Goal: Task Accomplishment & Management: Manage account settings

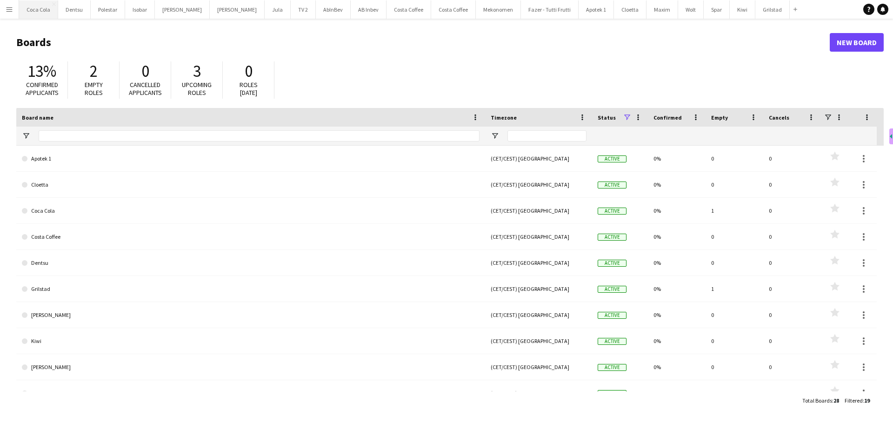
drag, startPoint x: 35, startPoint y: 16, endPoint x: 49, endPoint y: 18, distance: 14.1
click at [36, 16] on button "Coca Cola Close" at bounding box center [38, 9] width 39 height 18
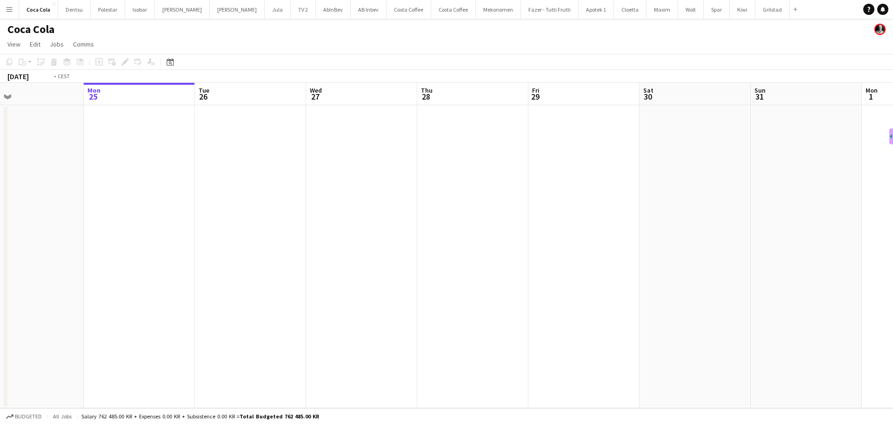
drag, startPoint x: 531, startPoint y: 215, endPoint x: -93, endPoint y: 173, distance: 625.5
click at [0, 173] on html "Menu Boards Boards Boards All jobs Status Workforce Workforce My Workforce Recr…" at bounding box center [446, 212] width 893 height 424
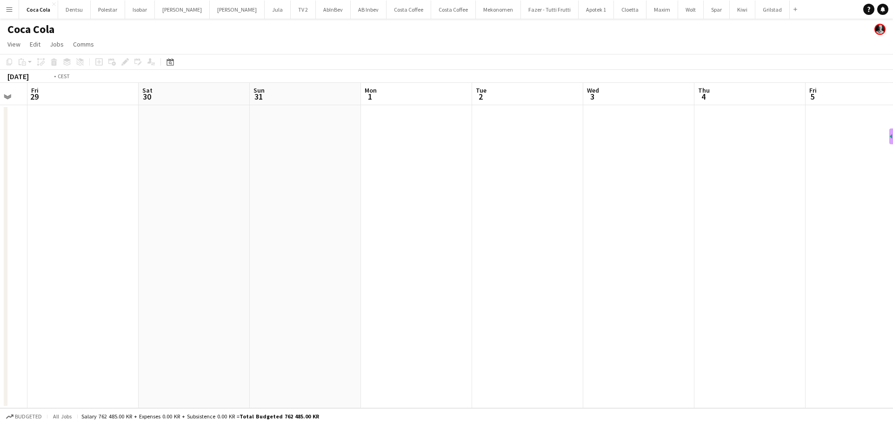
drag, startPoint x: 485, startPoint y: 216, endPoint x: 225, endPoint y: 218, distance: 260.0
click at [49, 215] on app-calendar-viewport "Tue 26 Wed 27 Thu 28 Fri 29 Sat 30 Sun 31 Mon 1 Tue 2 Wed 3 Thu 4 Fri 5 Sat 6 S…" at bounding box center [446, 245] width 893 height 325
drag, startPoint x: 602, startPoint y: 218, endPoint x: 123, endPoint y: 222, distance: 479.0
click at [123, 222] on app-calendar-viewport "Sat 30 Sun 31 Mon 1 Tue 2 Wed 3 Thu 4 Fri 5 Sat 6 Sun 7 Mon 8 Tue 9 Wed 10 Thu …" at bounding box center [446, 245] width 893 height 325
drag, startPoint x: 593, startPoint y: 221, endPoint x: 578, endPoint y: 236, distance: 22.0
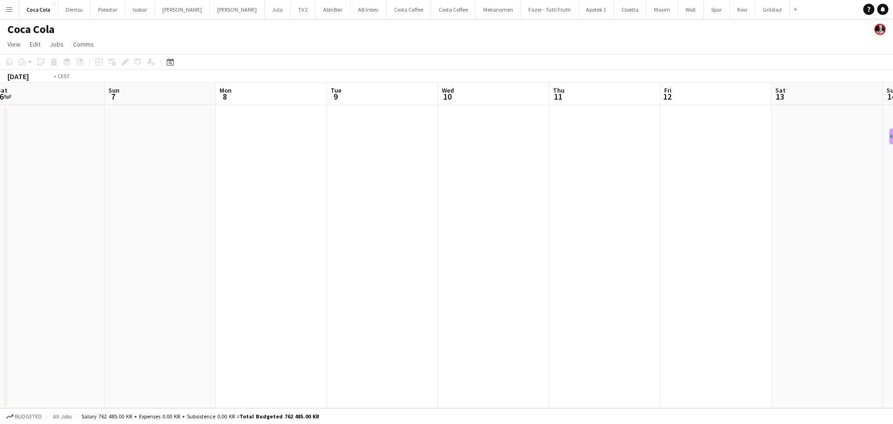
click at [157, 245] on app-calendar-viewport "Wed 3 Thu 4 Fri 5 Sat 6 Sun 7 Mon 8 Tue 9 Wed 10 Thu 11 Fri 12 Sat 13 Sun 14 Mo…" at bounding box center [446, 245] width 893 height 325
drag, startPoint x: 392, startPoint y: 244, endPoint x: 160, endPoint y: 198, distance: 236.1
click at [152, 217] on app-calendar-viewport "Sun 7 Mon 8 Tue 9 Wed 10 Thu 11 Fri 12 Sat 13 Sun 14 Mon 15 Tue 16 Wed 17 Thu 1…" at bounding box center [446, 245] width 893 height 325
drag, startPoint x: 623, startPoint y: 216, endPoint x: 481, endPoint y: 204, distance: 142.8
click at [242, 205] on app-calendar-viewport "Sun 14 Mon 15 Tue 16 Wed 17 Thu 18 Fri 19 Sat 20 Sun 21 Mon 22 Tue 23 Wed 24 Th…" at bounding box center [446, 245] width 893 height 325
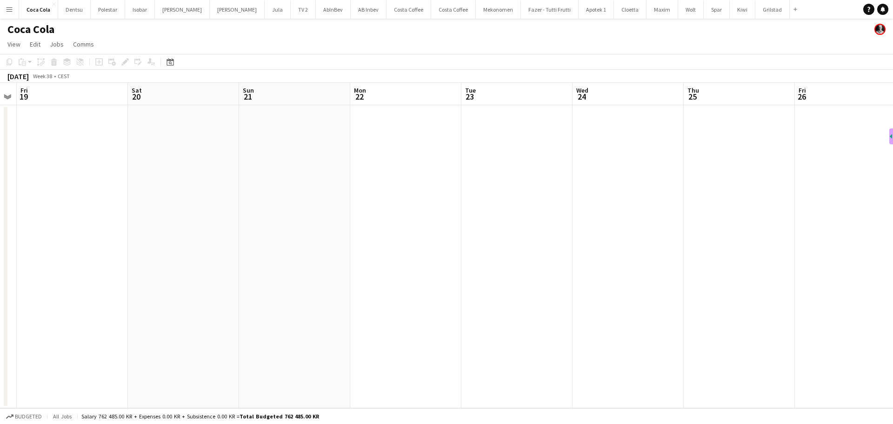
drag, startPoint x: 678, startPoint y: 208, endPoint x: 418, endPoint y: 218, distance: 259.7
click at [134, 206] on app-calendar-viewport "Mon 15 Tue 16 Wed 17 Thu 18 Fri 19 Sat 20 Sun 21 Mon 22 Tue 23 Wed 24 Thu 25 Fr…" at bounding box center [446, 245] width 893 height 325
drag, startPoint x: 562, startPoint y: 237, endPoint x: 151, endPoint y: 233, distance: 410.6
click at [158, 235] on app-calendar-viewport "Sun 21 Mon 22 Tue 23 Wed 24 Thu 25 Fri 26 Sat 27 Sun 28 Mon 29 Tue 30 Wed 1 Thu…" at bounding box center [446, 245] width 893 height 325
drag, startPoint x: 656, startPoint y: 221, endPoint x: 238, endPoint y: 219, distance: 417.6
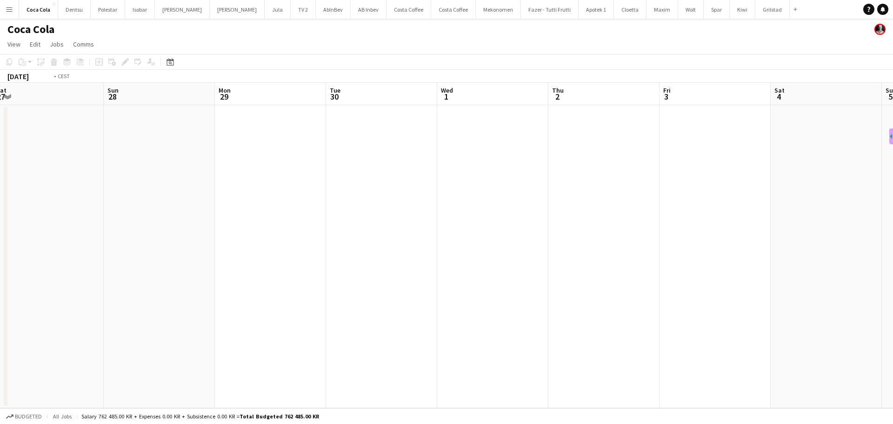
click at [205, 232] on app-calendar-viewport "Thu 25 Fri 26 Sat 27 Sun 28 Mon 29 Tue 30 Wed 1 Thu 2 Fri 3 Sat 4 Sun 5 Mon 6 T…" at bounding box center [446, 245] width 893 height 325
drag, startPoint x: 572, startPoint y: 190, endPoint x: 215, endPoint y: 206, distance: 357.0
click at [215, 207] on app-calendar-viewport "Mon 29 Tue 30 Wed 1 Thu 2 Fri 3 Sat 4 Sun 5 Mon 6 Tue 7 Wed 8 Thu 9 Fri 10 Sat …" at bounding box center [446, 245] width 893 height 325
drag, startPoint x: 611, startPoint y: 198, endPoint x: 126, endPoint y: 229, distance: 485.1
click at [130, 231] on app-calendar-viewport "Sun 5 Mon 6 Tue 7 Wed 8 Thu 9 Fri 10 Sat 11 Sun 12 Mon 13 Tue 14 Wed 15 Thu 16 …" at bounding box center [446, 245] width 893 height 325
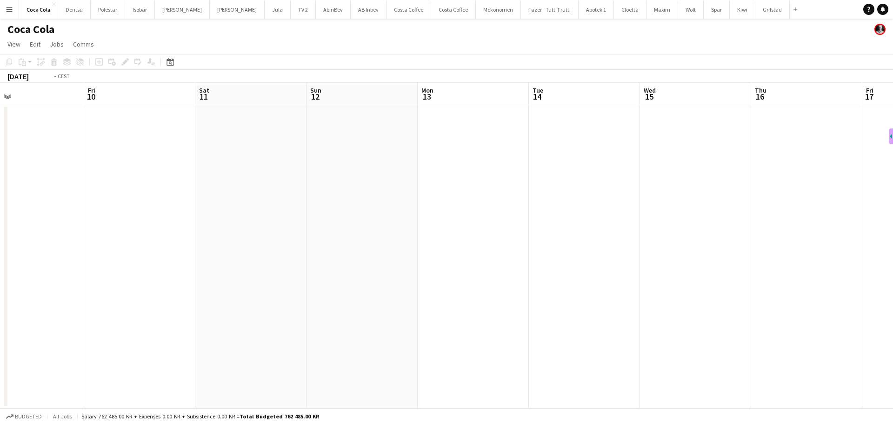
drag, startPoint x: 536, startPoint y: 207, endPoint x: 83, endPoint y: 217, distance: 453.0
click at [83, 217] on app-calendar-viewport "Tue 7 Wed 8 Thu 9 Fri 10 Sat 11 Sun 12 Mon 13 Tue 14 Wed 15 Thu 16 Fri 17 Sat 1…" at bounding box center [446, 245] width 893 height 325
drag, startPoint x: 182, startPoint y: 222, endPoint x: 208, endPoint y: 219, distance: 26.1
click at [169, 219] on app-calendar-viewport "Sat 11 Sun 12 Mon 13 Tue 14 Wed 15 Thu 16 Fri 17 Sat 18 Sun 19 Mon 20 Tue 21 We…" at bounding box center [446, 245] width 893 height 325
drag, startPoint x: 328, startPoint y: 244, endPoint x: 638, endPoint y: 223, distance: 310.9
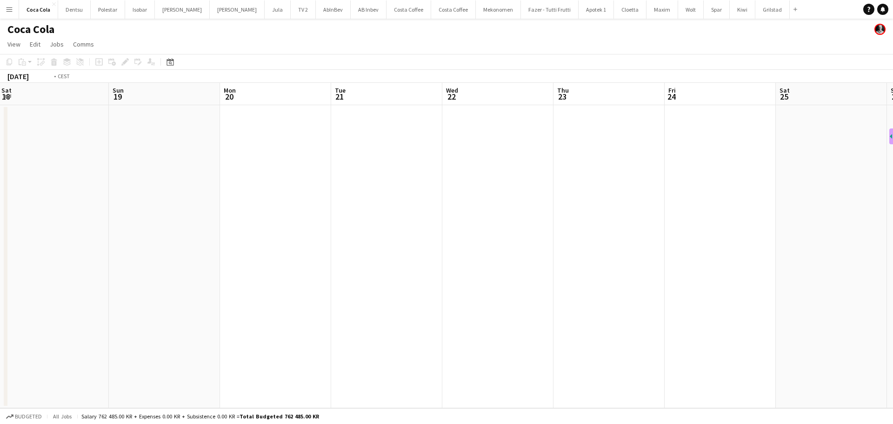
click at [264, 240] on app-calendar-viewport "Thu 16 Fri 17 Sat 18 Sun 19 Mon 20 Tue 21 Wed 22 Thu 23 Fri 24 Sat 25 Sun 26 Mo…" at bounding box center [446, 245] width 893 height 325
drag, startPoint x: 639, startPoint y: 222, endPoint x: 583, endPoint y: 221, distance: 56.3
click at [153, 250] on app-calendar-viewport "Sat 18 Sun 19 Mon 20 Tue 21 Wed 22 Thu 23 Fri 24 Sat 25 Sun 26 Mon 27 Tue 28 We…" at bounding box center [446, 245] width 893 height 325
drag, startPoint x: 301, startPoint y: 259, endPoint x: 170, endPoint y: 250, distance: 131.5
click at [170, 250] on app-calendar-viewport "Wed 22 Thu 23 Fri 24 Sat 25 Sun 26 Mon 27 Tue 28 Wed 29 Thu 30 Fri 31 Sat 1 Sun…" at bounding box center [446, 245] width 893 height 325
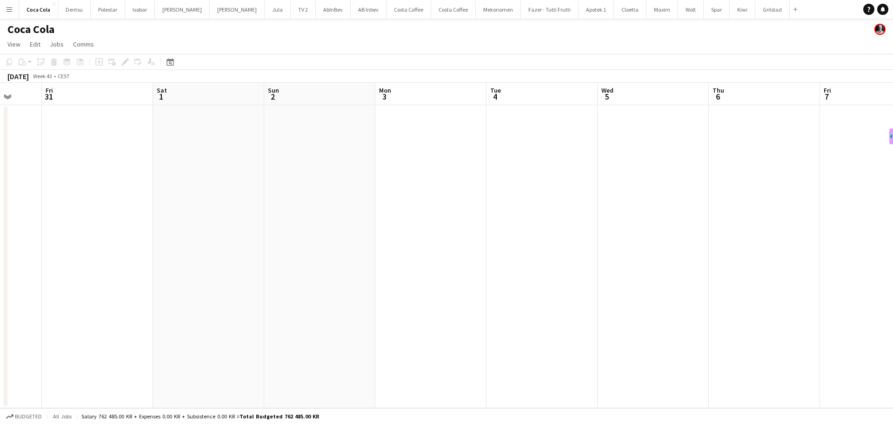
drag, startPoint x: 422, startPoint y: 278, endPoint x: 283, endPoint y: 268, distance: 139.8
click at [103, 270] on app-calendar-viewport "Tue 28 Wed 29 Thu 30 Fri 31 Sat 1 Sun 2 Mon 3 Tue 4 Wed 5 Thu 6 Fri 7 Sat 8 Sun…" at bounding box center [446, 245] width 893 height 325
drag, startPoint x: 434, startPoint y: 266, endPoint x: 55, endPoint y: 289, distance: 379.3
click at [7, 283] on app-calendar-viewport "Fri 31 Sat 1 Sun 2 Mon 3 Tue 4 Wed 5 Thu 6 Fri 7 Sat 8 Sun 9 Mon 10 Tue 11 Wed …" at bounding box center [446, 245] width 893 height 325
drag, startPoint x: 214, startPoint y: 289, endPoint x: -95, endPoint y: 302, distance: 309.5
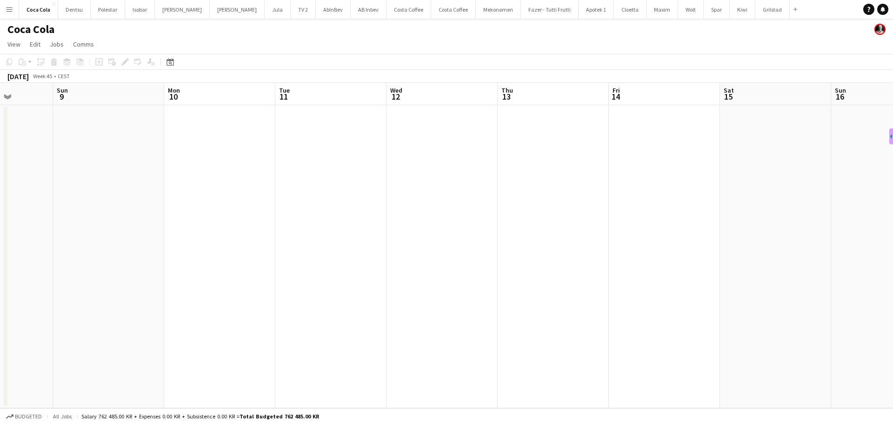
click at [0, 302] on html "Menu Boards Boards Boards All jobs Status Workforce Workforce My Workforce Recr…" at bounding box center [446, 212] width 893 height 424
click at [34, 308] on app-calendar-viewport "Thu 6 Fri 7 Sat 8 Sun 9 Mon 10 Tue 11 Wed 12 Thu 13 Fri 14 Sat 15 Sun 16 Mon 17…" at bounding box center [446, 245] width 893 height 325
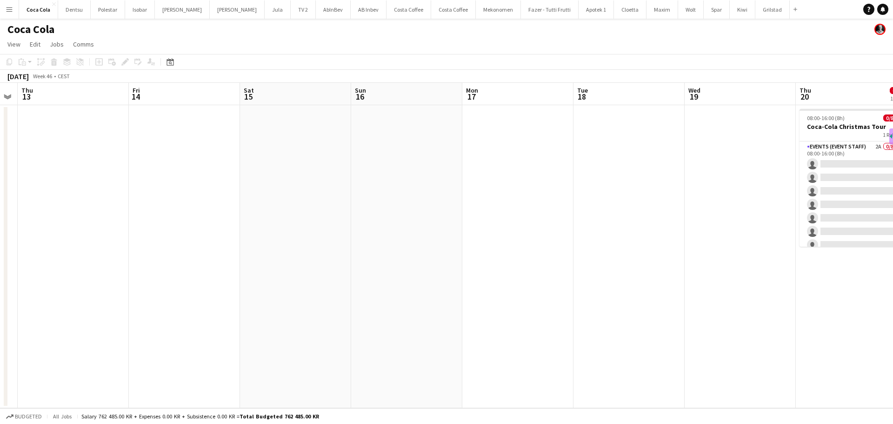
drag, startPoint x: 371, startPoint y: 286, endPoint x: 196, endPoint y: 278, distance: 175.1
click at [165, 285] on app-calendar-viewport "Mon 10 Tue 11 Wed 12 Thu 13 Fri 14 Sat 15 Sun 16 Mon 17 Tue 18 Wed 19 Thu 20 0/…" at bounding box center [446, 245] width 893 height 325
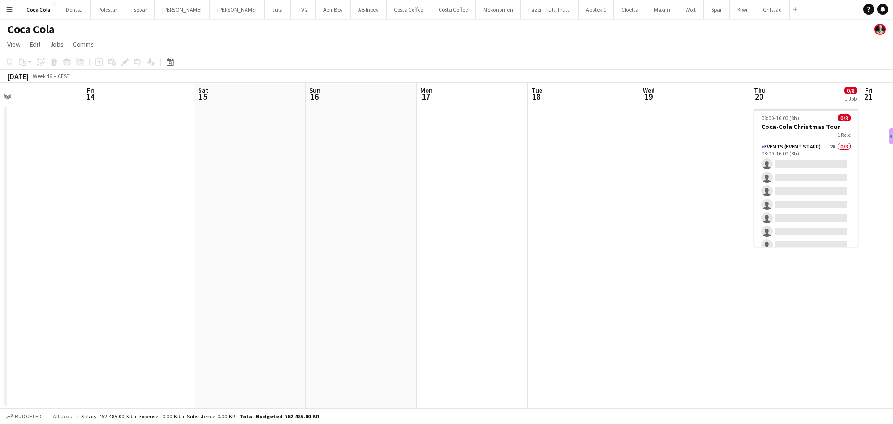
drag, startPoint x: 485, startPoint y: 266, endPoint x: 216, endPoint y: 293, distance: 270.1
click at [217, 293] on app-calendar-viewport "Mon 10 Tue 11 Wed 12 Thu 13 Fri 14 Sat 15 Sun 16 Mon 17 Tue 18 Wed 19 Thu 20 0/…" at bounding box center [446, 245] width 893 height 325
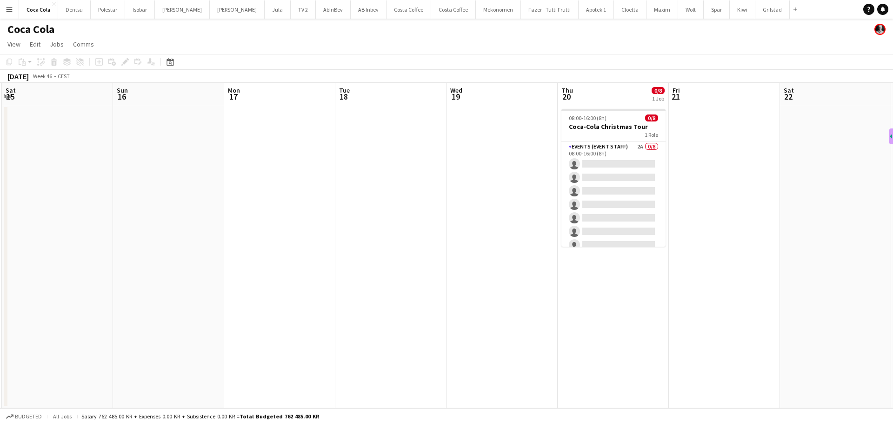
drag, startPoint x: 543, startPoint y: 273, endPoint x: 466, endPoint y: 283, distance: 77.4
click at [467, 283] on app-calendar-viewport "Wed 12 Thu 13 Fri 14 Sat 15 Sun 16 Mon 17 Tue 18 Wed 19 Thu 20 0/8 1 Job Fri 21…" at bounding box center [446, 245] width 893 height 325
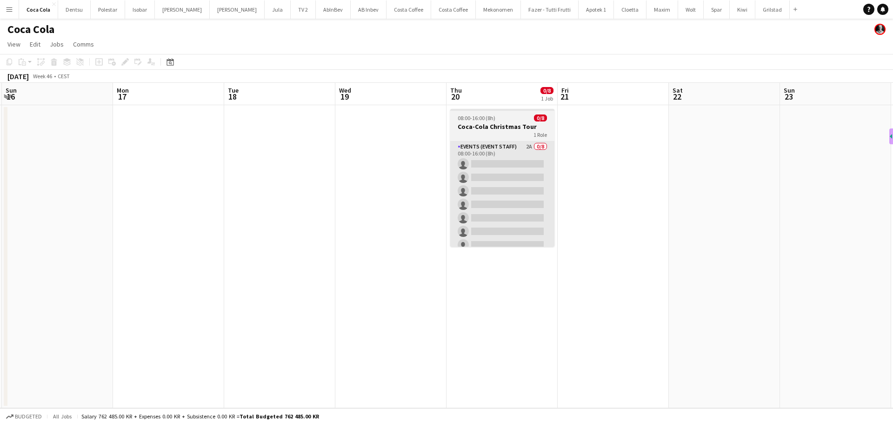
scroll to position [0, 344]
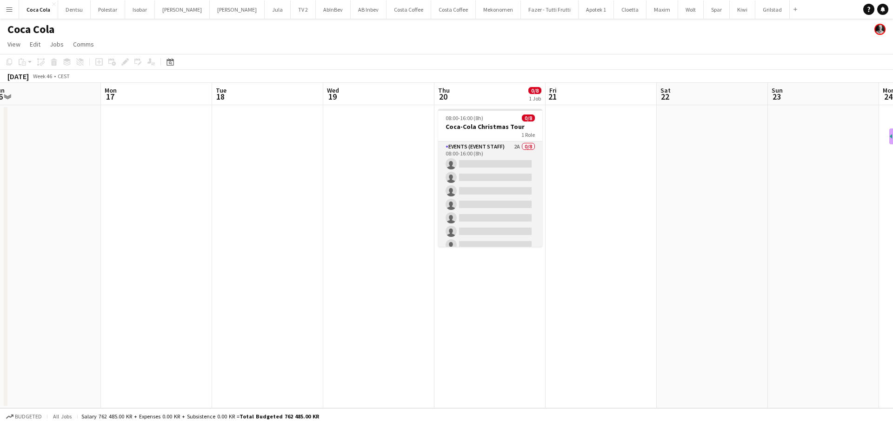
click at [503, 194] on app-card-role "Events (Event Staff) 2A 0/8 08:00-16:00 (8h) single-neutral-actions single-neut…" at bounding box center [490, 204] width 104 height 126
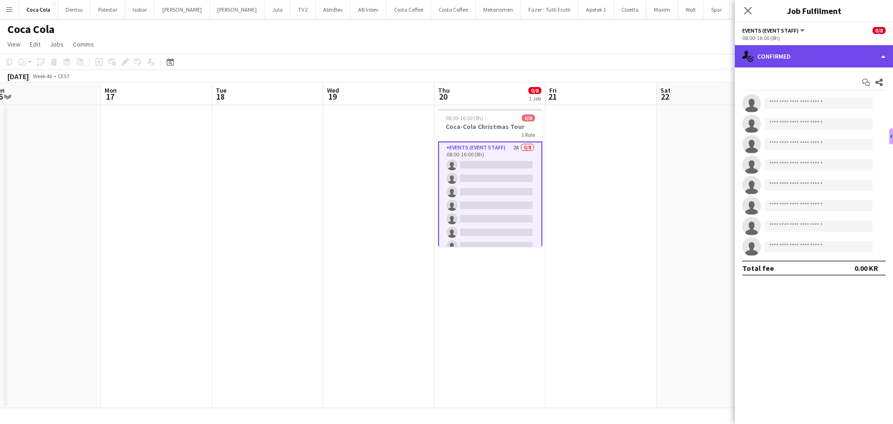
click at [827, 53] on div "single-neutral-actions-check-2 Confirmed" at bounding box center [814, 56] width 158 height 22
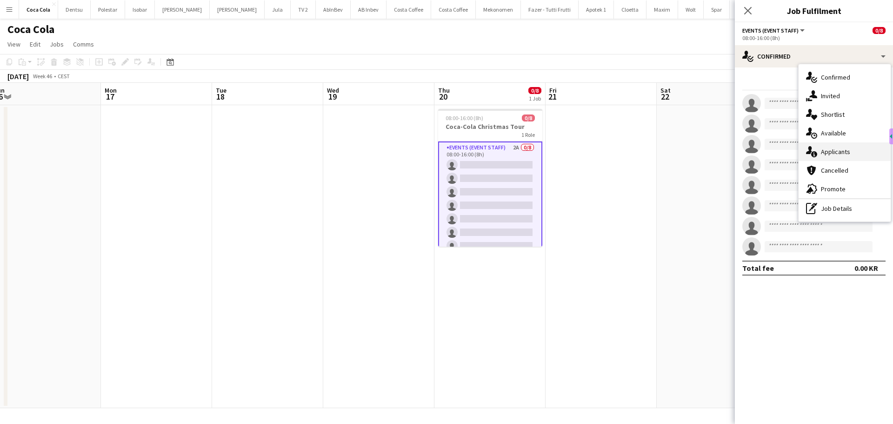
click at [853, 150] on div "single-neutral-actions-information Applicants" at bounding box center [844, 151] width 92 height 19
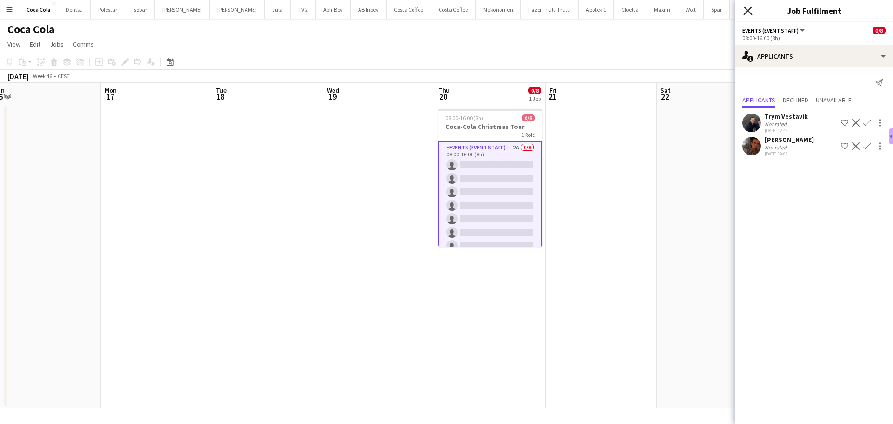
click at [748, 11] on icon at bounding box center [747, 10] width 9 height 9
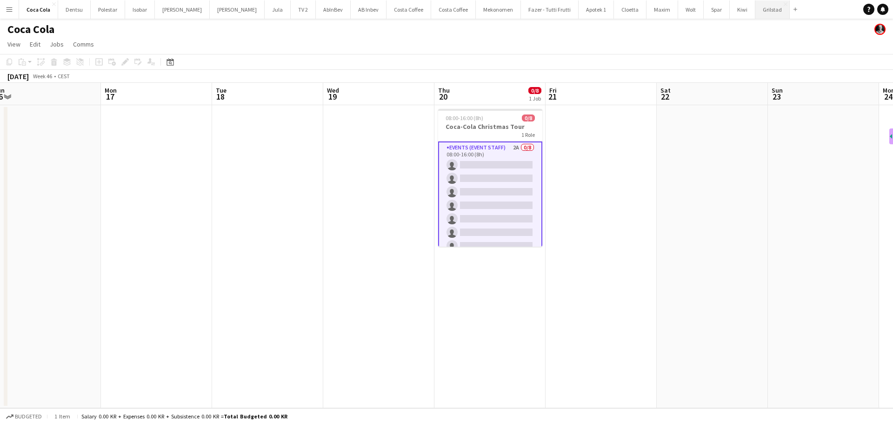
click at [755, 15] on button "Grilstad Close" at bounding box center [772, 9] width 34 height 18
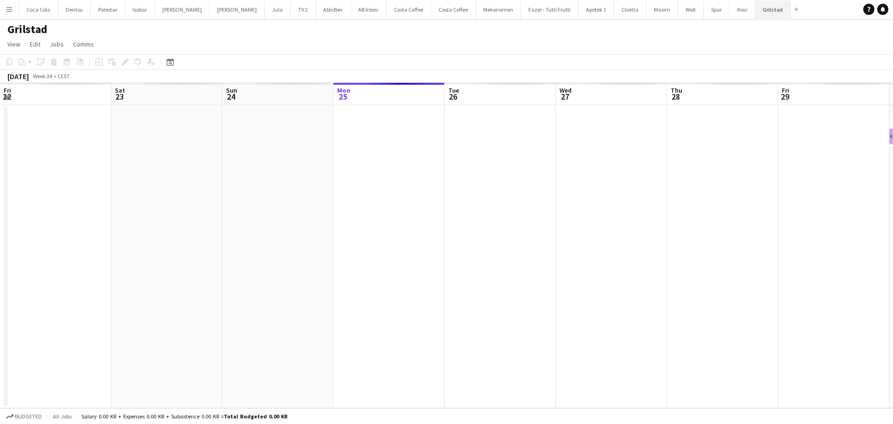
scroll to position [0, 222]
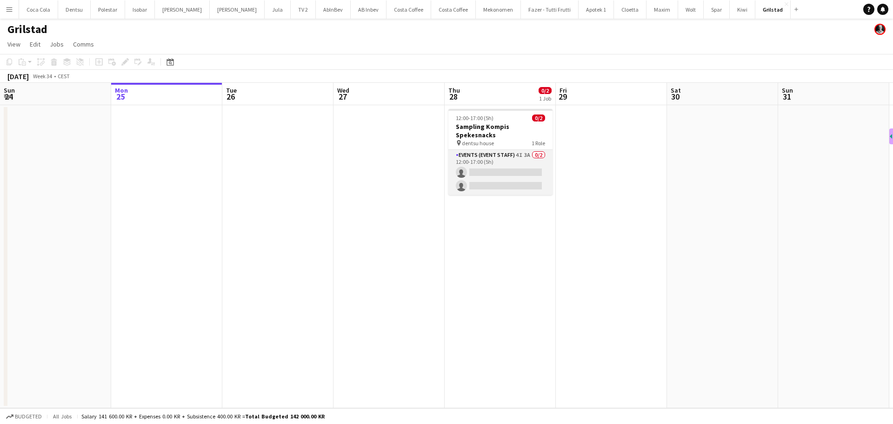
click at [506, 165] on app-card-role "Events (Event Staff) 4I 3A 0/2 12:00-17:00 (5h) single-neutral-actions single-n…" at bounding box center [500, 172] width 104 height 45
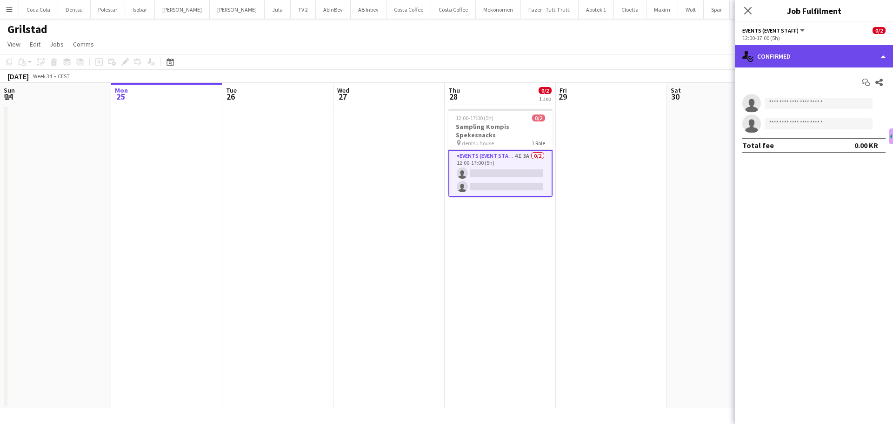
click at [827, 58] on div "single-neutral-actions-check-2 Confirmed" at bounding box center [814, 56] width 158 height 22
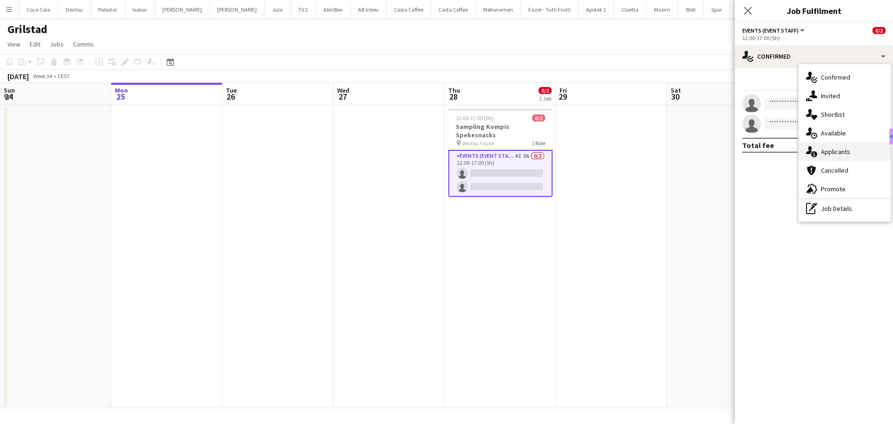
click at [845, 154] on div "single-neutral-actions-information Applicants" at bounding box center [844, 151] width 92 height 19
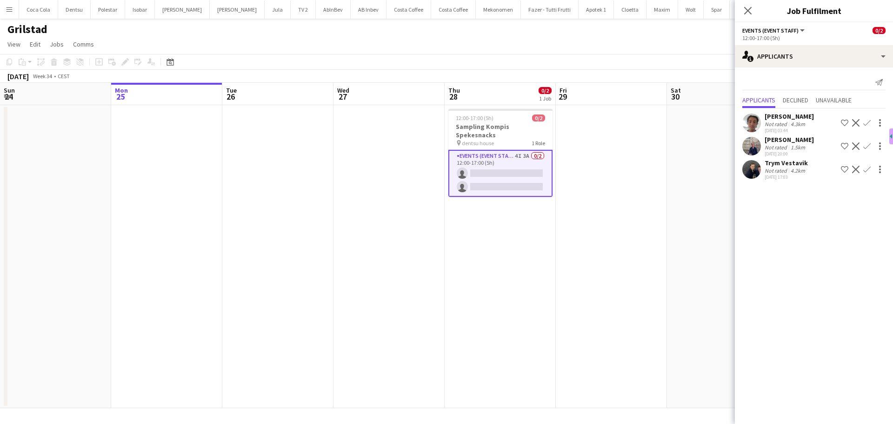
click at [867, 124] on app-icon "Confirm" at bounding box center [866, 122] width 7 height 7
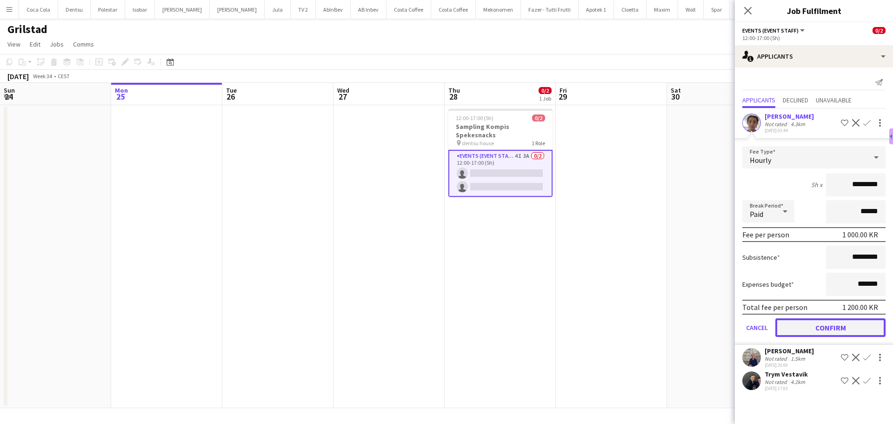
click at [861, 331] on button "Confirm" at bounding box center [830, 327] width 110 height 19
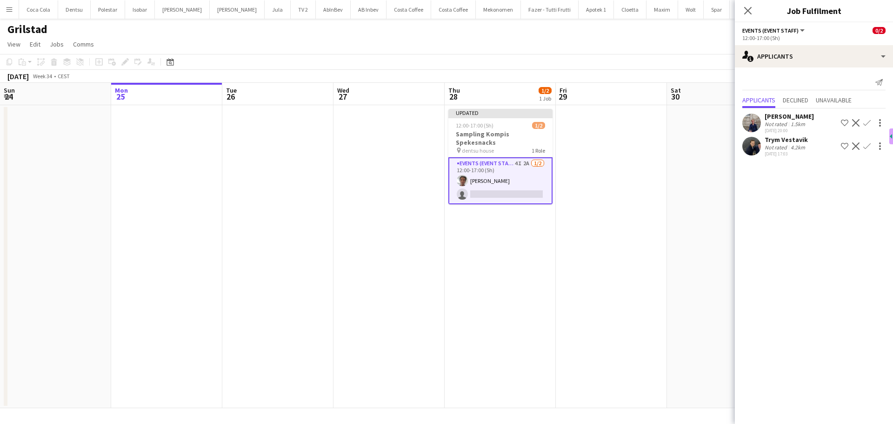
click at [866, 145] on app-icon "Confirm" at bounding box center [866, 145] width 7 height 7
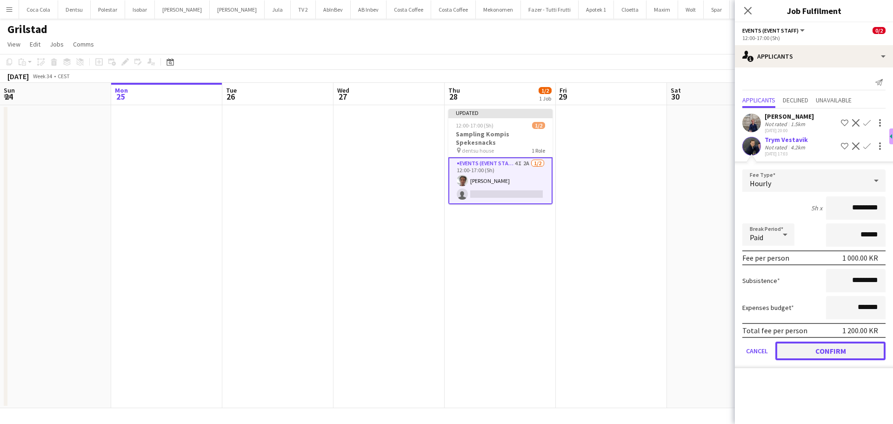
click at [843, 353] on button "Confirm" at bounding box center [830, 350] width 110 height 19
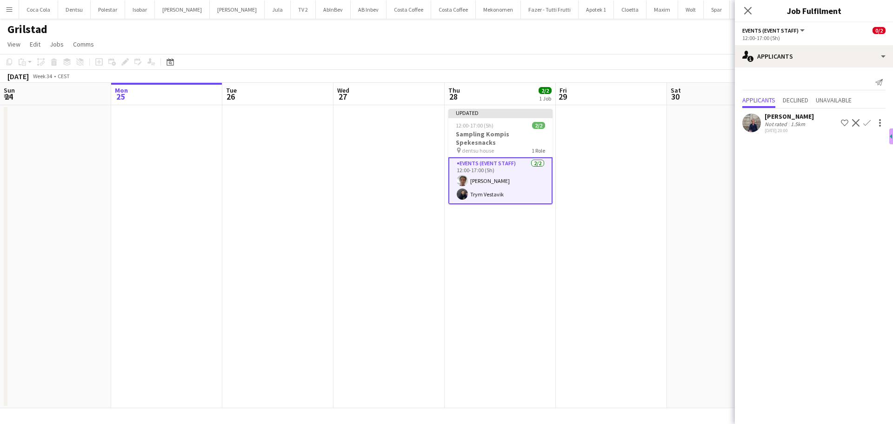
click at [632, 243] on app-date-cell at bounding box center [611, 256] width 111 height 303
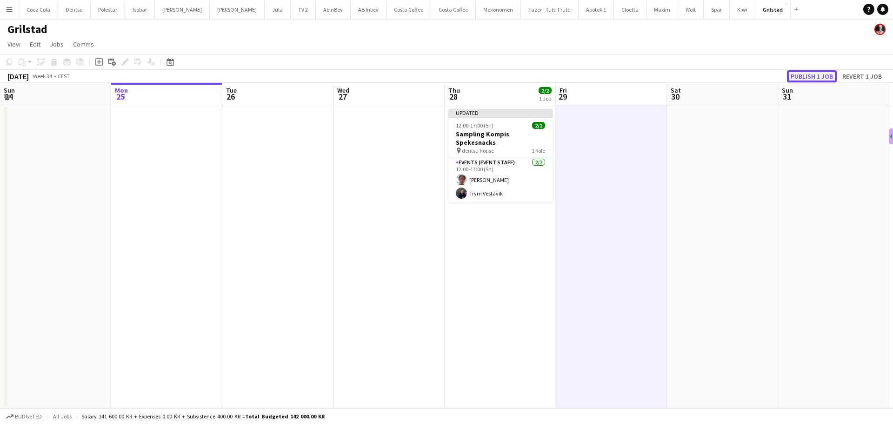
click at [801, 72] on button "Publish 1 job" at bounding box center [812, 76] width 50 height 12
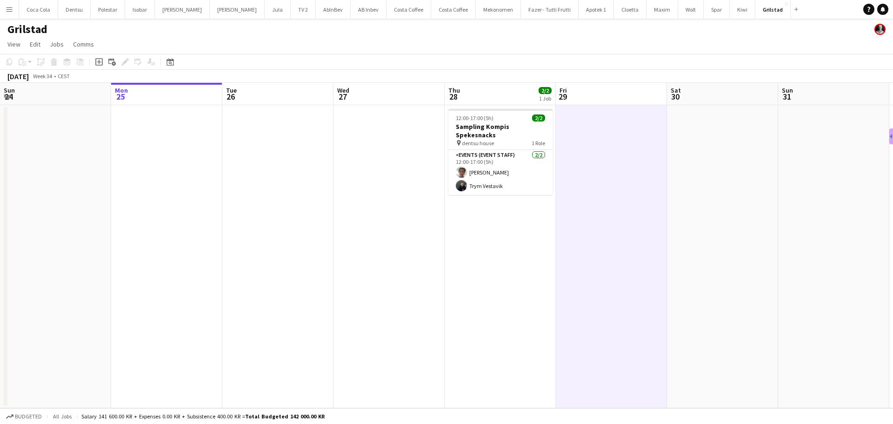
click at [481, 224] on app-date-cell "12:00-17:00 (5h) 2/2 Sampling Kompis Spekesnacks pin dentsu house 1 Role Events…" at bounding box center [500, 256] width 111 height 303
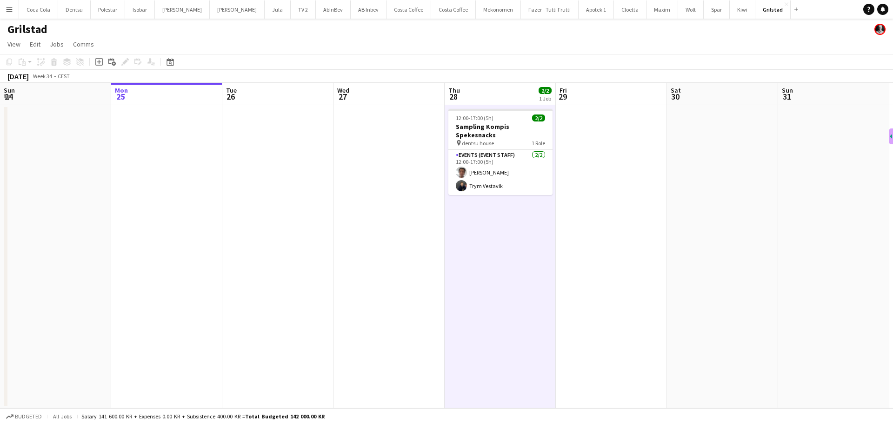
click at [396, 195] on app-date-cell at bounding box center [388, 256] width 111 height 303
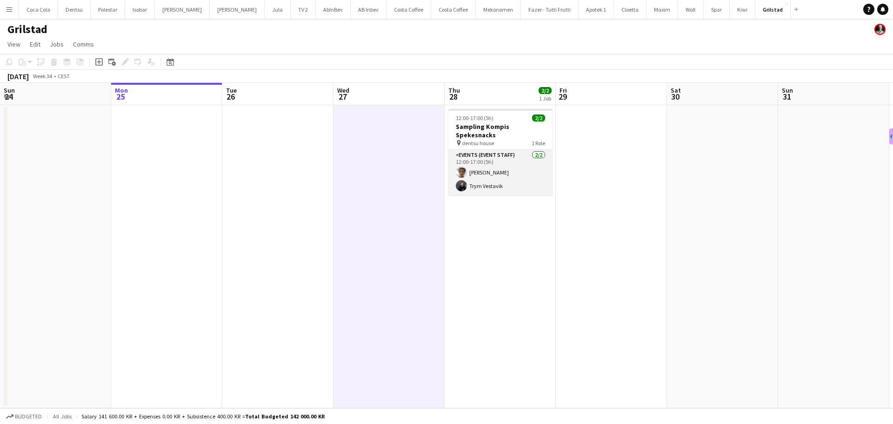
click at [489, 161] on app-card-role "Events (Event Staff) [DATE] 12:00-17:00 (5h) [PERSON_NAME] Trym Vestavik" at bounding box center [500, 172] width 104 height 45
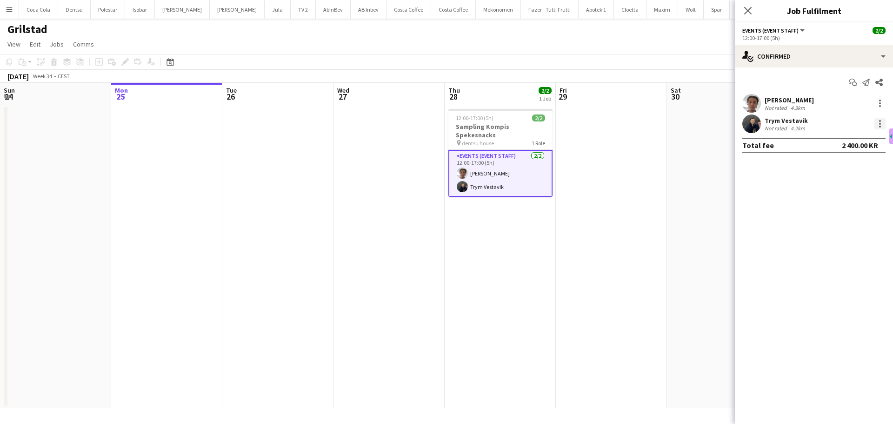
click at [877, 123] on div at bounding box center [879, 123] width 11 height 11
click at [851, 236] on button "Remove" at bounding box center [849, 230] width 73 height 22
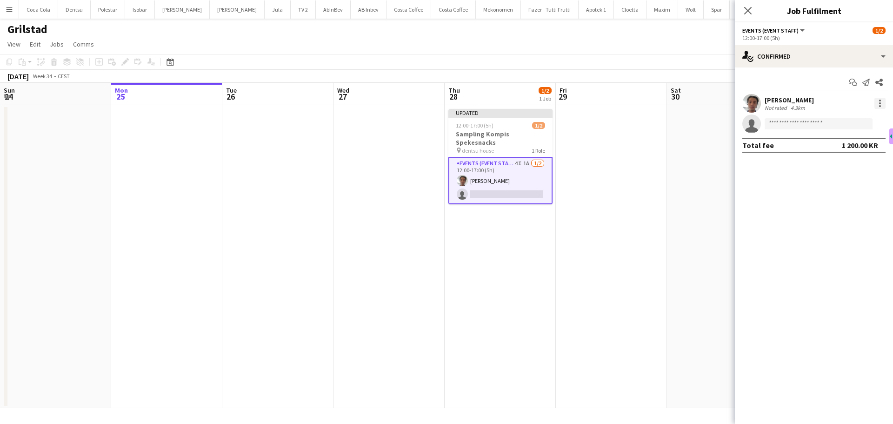
click at [876, 104] on div at bounding box center [879, 103] width 11 height 11
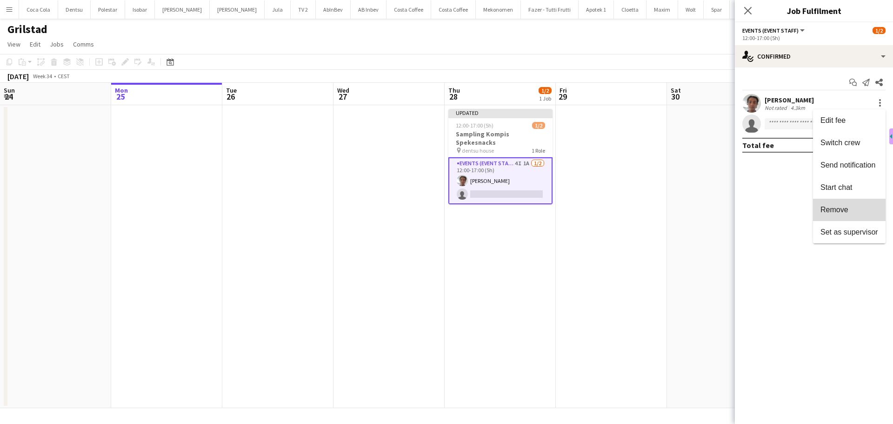
click at [852, 206] on span "Remove" at bounding box center [849, 210] width 58 height 8
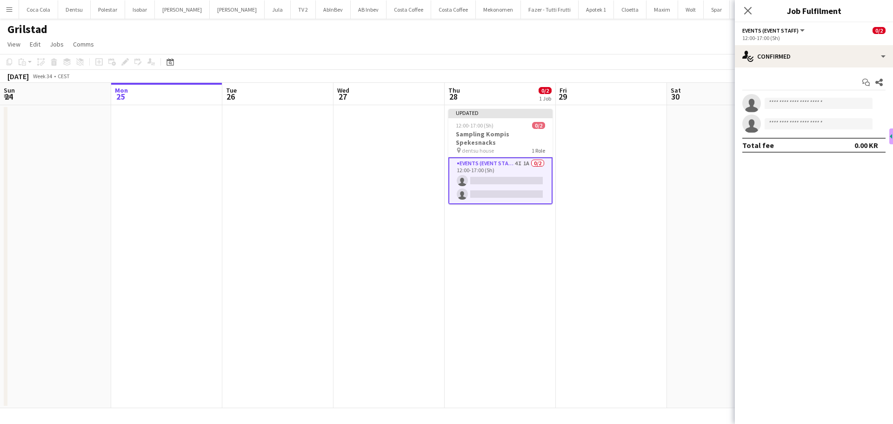
click at [670, 172] on app-date-cell at bounding box center [722, 256] width 111 height 303
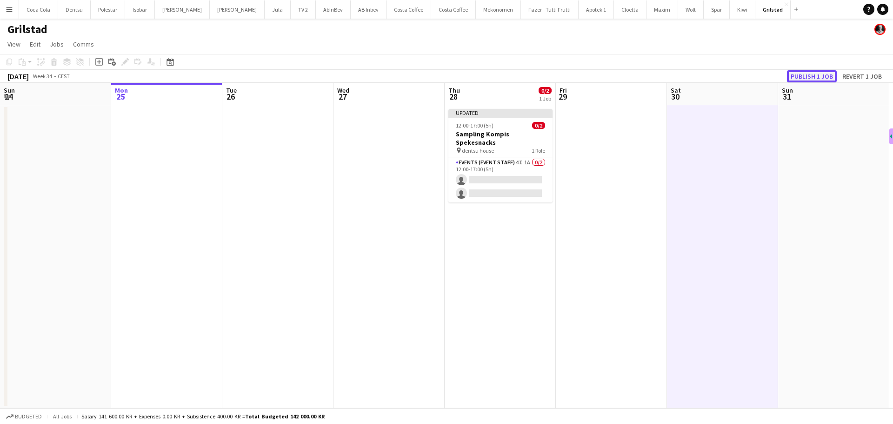
click at [815, 75] on button "Publish 1 job" at bounding box center [812, 76] width 50 height 12
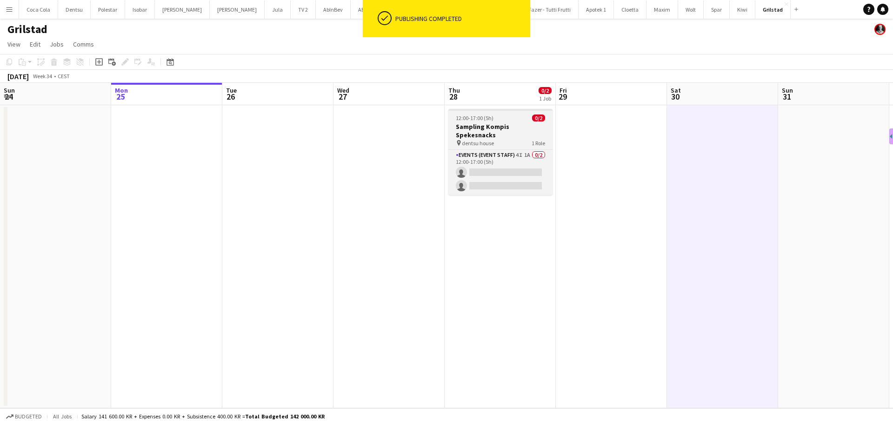
click at [493, 126] on h3 "Sampling Kompis Spekesnacks" at bounding box center [500, 130] width 104 height 17
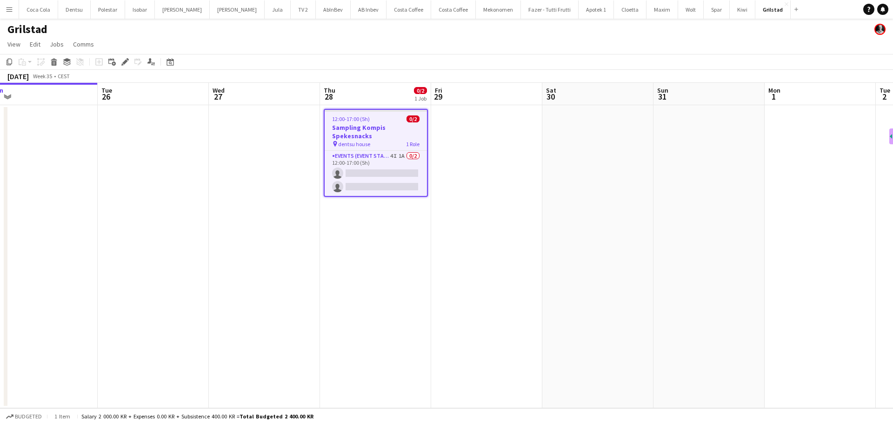
scroll to position [0, 300]
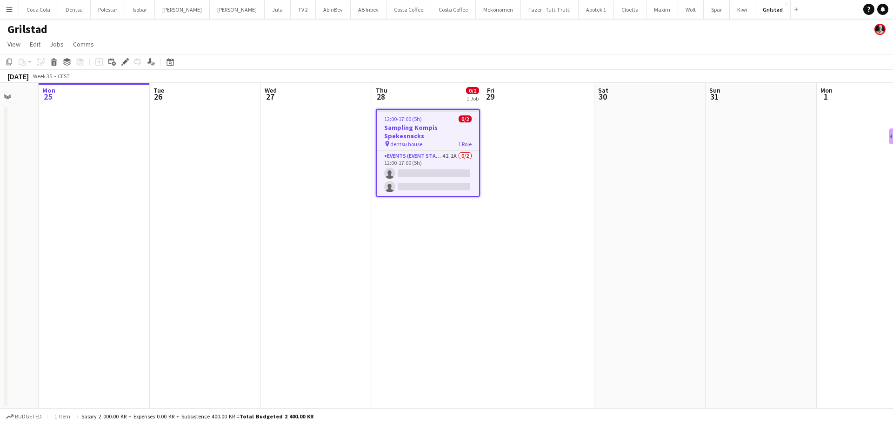
drag, startPoint x: 656, startPoint y: 180, endPoint x: 356, endPoint y: 196, distance: 300.9
click at [356, 196] on app-calendar-viewport "Fri 22 Sat 23 Sun 24 Mon 25 Tue 26 Wed 27 Thu 28 0/2 1 Job Fri 29 Sat 30 Sun 31…" at bounding box center [446, 245] width 893 height 325
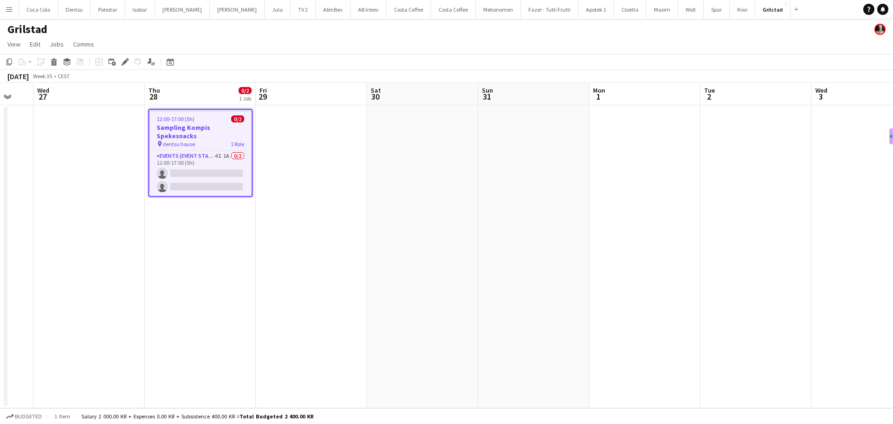
click at [752, 130] on app-date-cell at bounding box center [755, 256] width 111 height 303
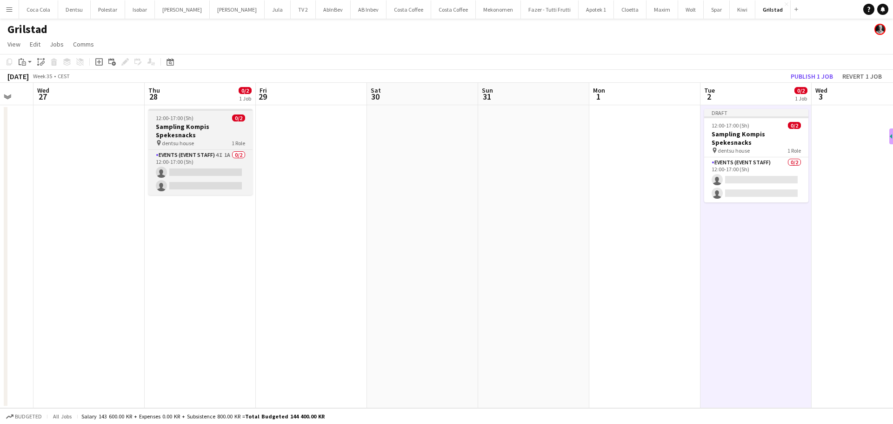
click at [228, 124] on h3 "Sampling Kompis Spekesnacks" at bounding box center [200, 130] width 104 height 17
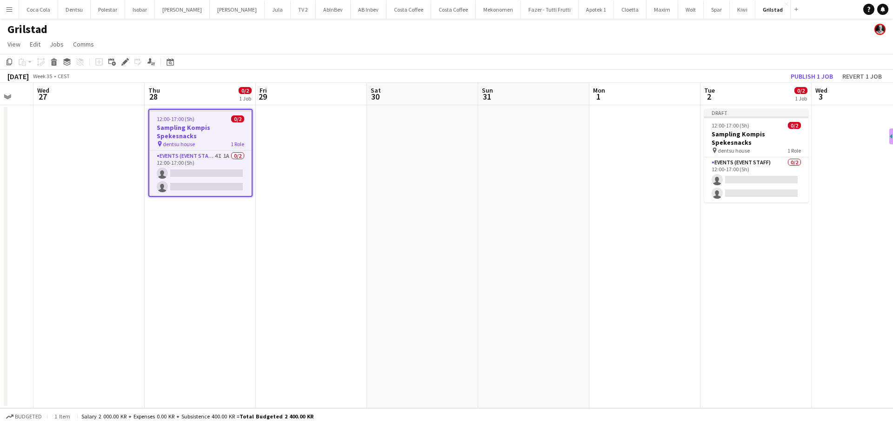
scroll to position [0, 300]
click at [56, 61] on icon at bounding box center [54, 63] width 5 height 5
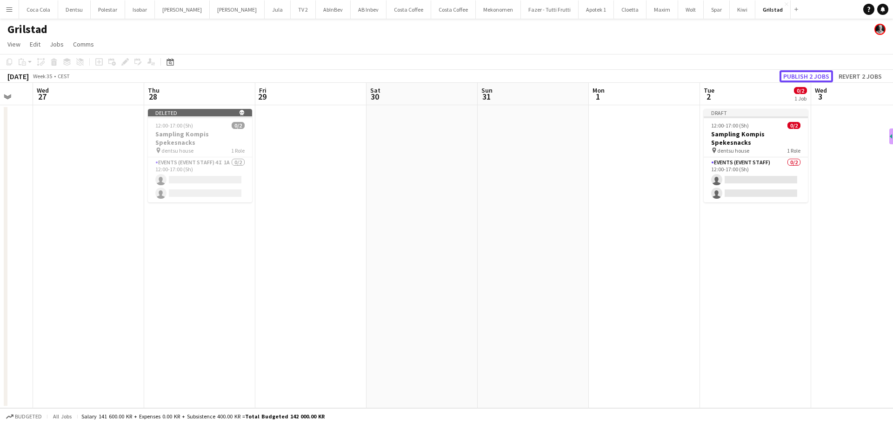
click at [802, 76] on button "Publish 2 jobs" at bounding box center [805, 76] width 53 height 12
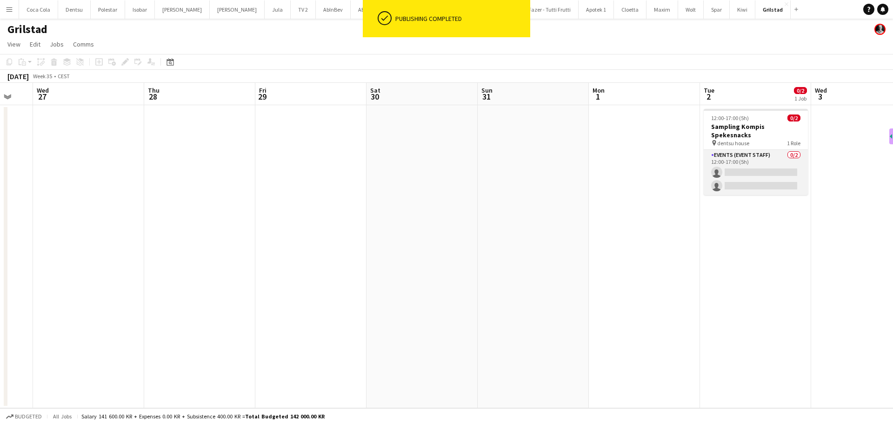
click at [763, 160] on app-card-role "Events (Event Staff) 0/2 12:00-17:00 (5h) single-neutral-actions single-neutral…" at bounding box center [756, 172] width 104 height 45
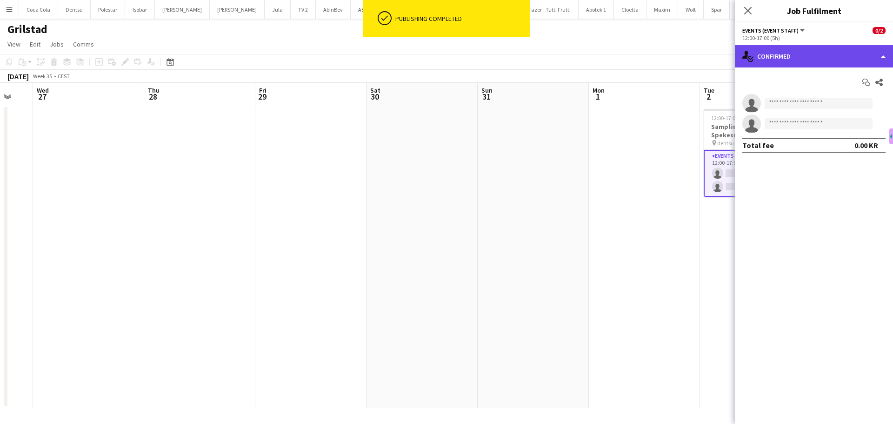
click at [828, 51] on div "single-neutral-actions-check-2 Confirmed" at bounding box center [814, 56] width 158 height 22
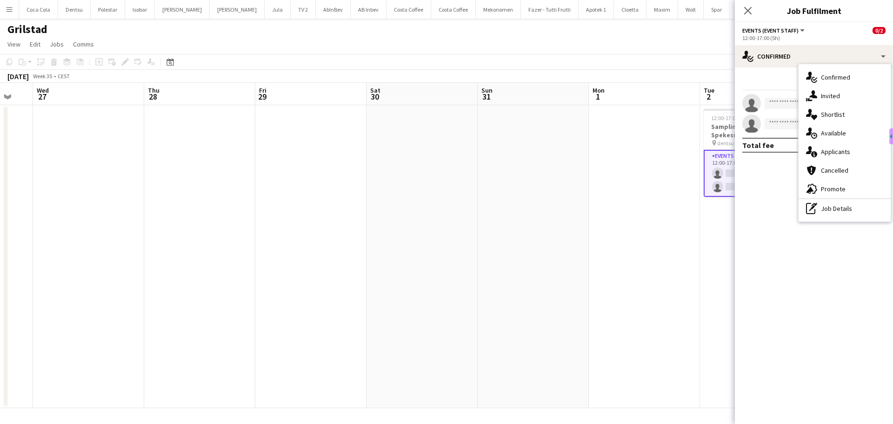
drag, startPoint x: 649, startPoint y: 135, endPoint x: 692, endPoint y: 123, distance: 44.6
click at [651, 136] on app-date-cell at bounding box center [644, 256] width 111 height 303
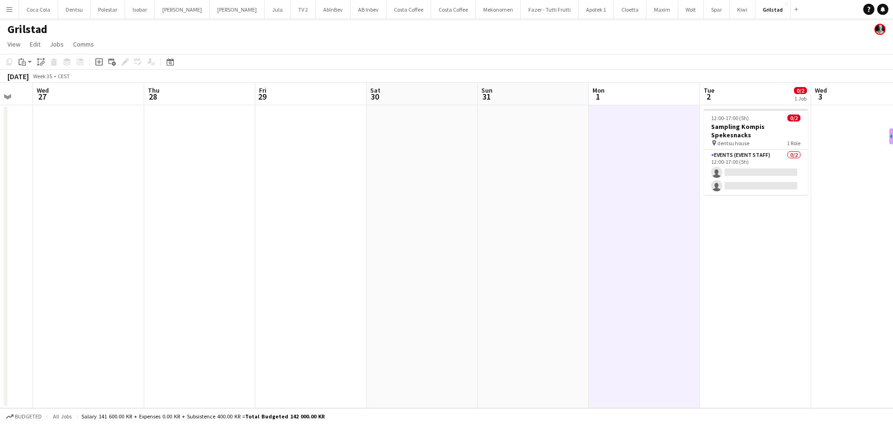
scroll to position [0, 299]
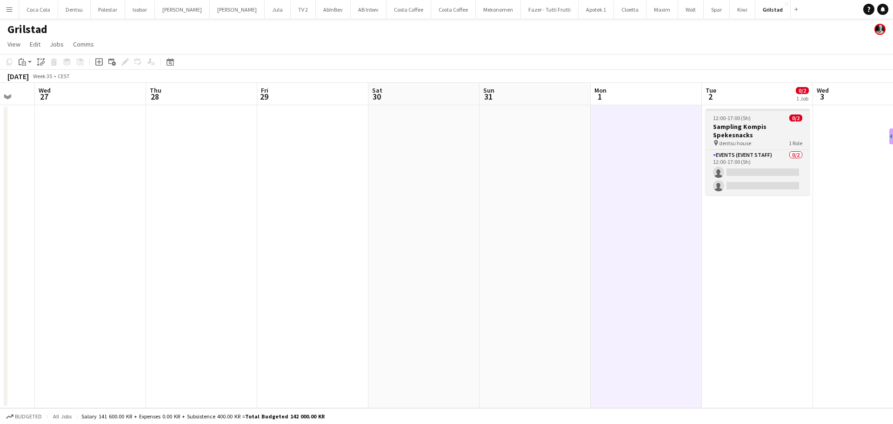
click at [723, 114] on app-job-card "12:00-17:00 (5h) 0/2 Sampling Kompis Spekesnacks pin dentsu house 1 Role Events…" at bounding box center [757, 152] width 104 height 86
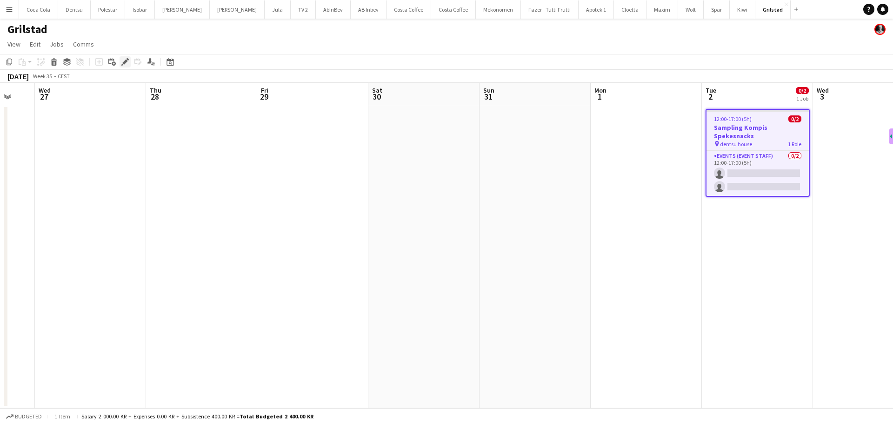
click at [123, 60] on icon "Edit" at bounding box center [124, 61] width 7 height 7
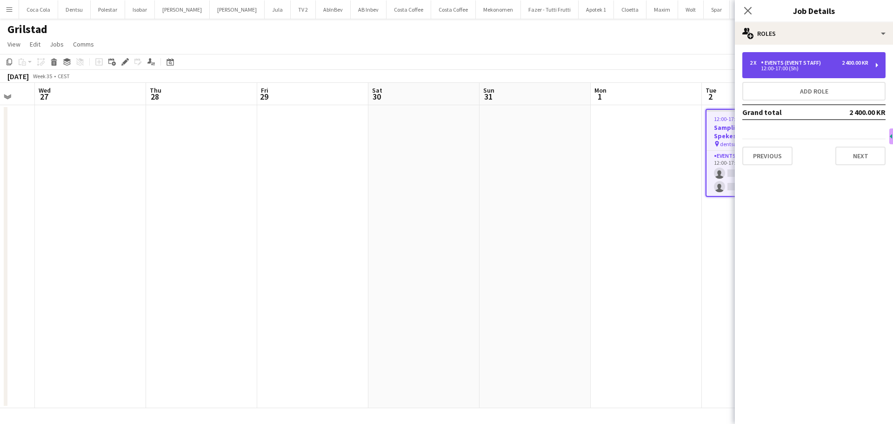
click at [825, 66] on div "2 x Events (Event Staff) 2 400.00 KR" at bounding box center [809, 63] width 119 height 7
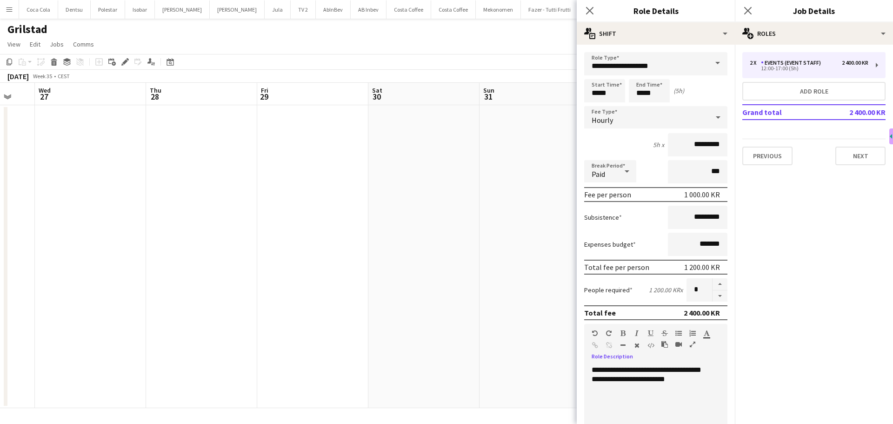
click at [689, 380] on div "**********" at bounding box center [652, 421] width 136 height 112
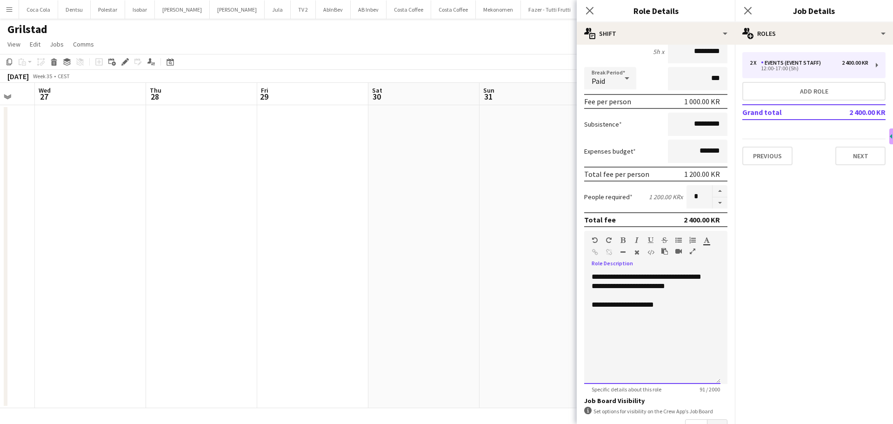
scroll to position [206, 0]
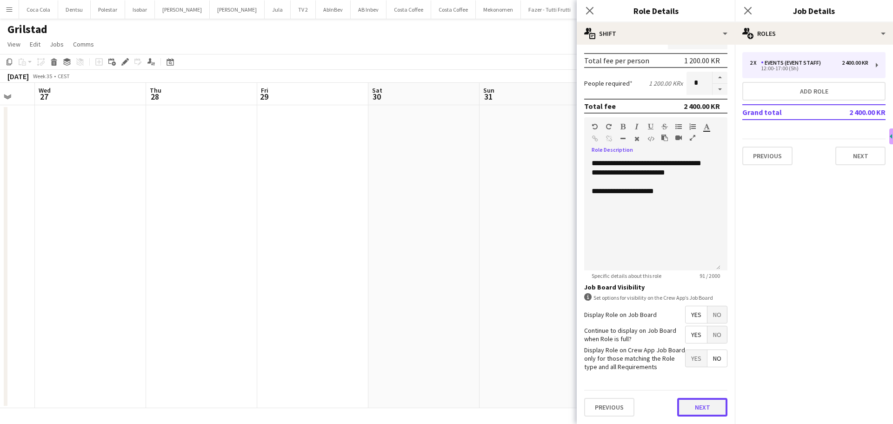
click at [706, 404] on button "Next" at bounding box center [702, 407] width 50 height 19
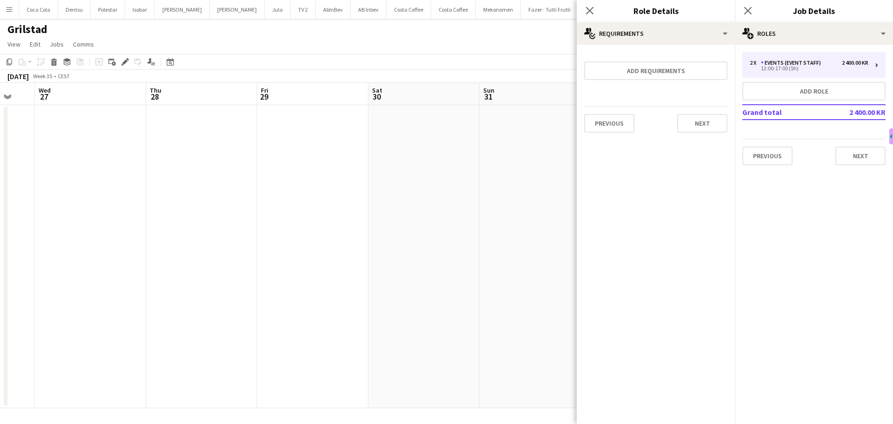
scroll to position [0, 0]
click at [865, 159] on button "Next" at bounding box center [860, 155] width 50 height 19
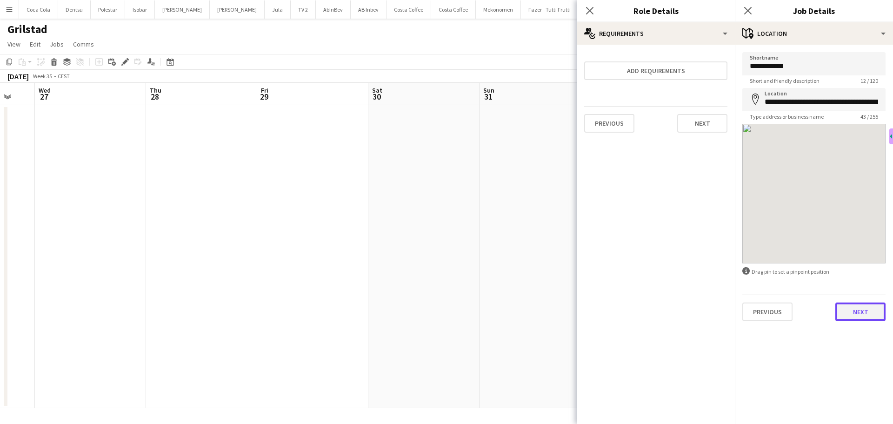
click at [868, 309] on button "Next" at bounding box center [860, 311] width 50 height 19
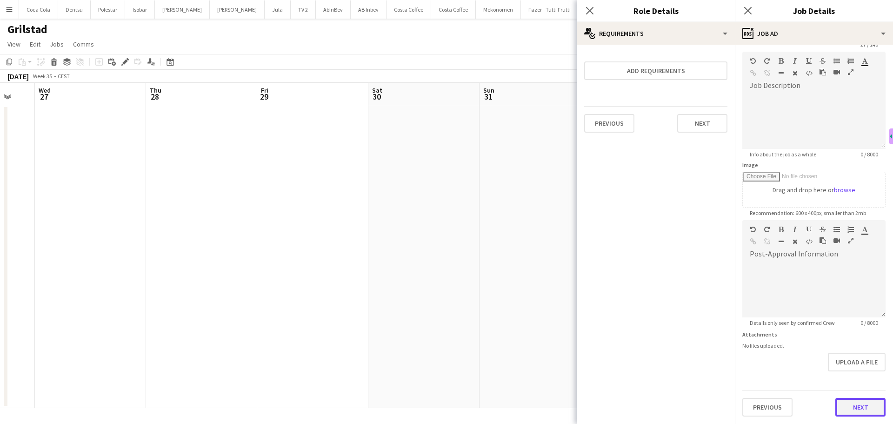
click at [868, 380] on form "**********" at bounding box center [814, 216] width 158 height 400
click at [855, 406] on button "Next" at bounding box center [860, 407] width 50 height 19
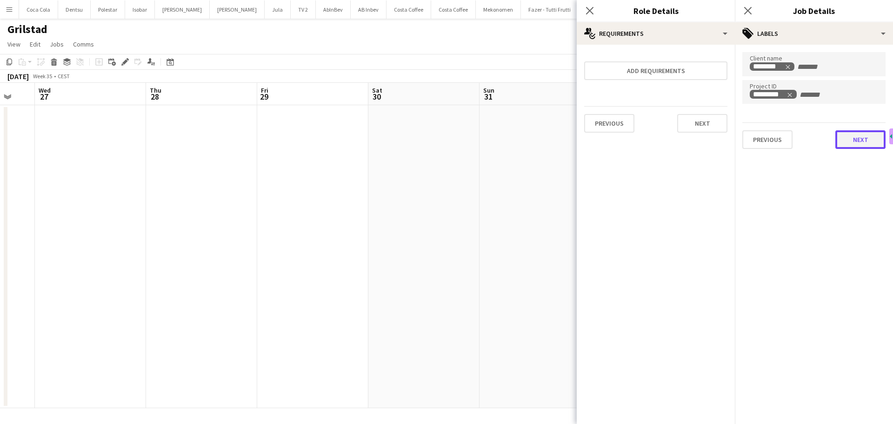
click at [868, 145] on button "Next" at bounding box center [860, 139] width 50 height 19
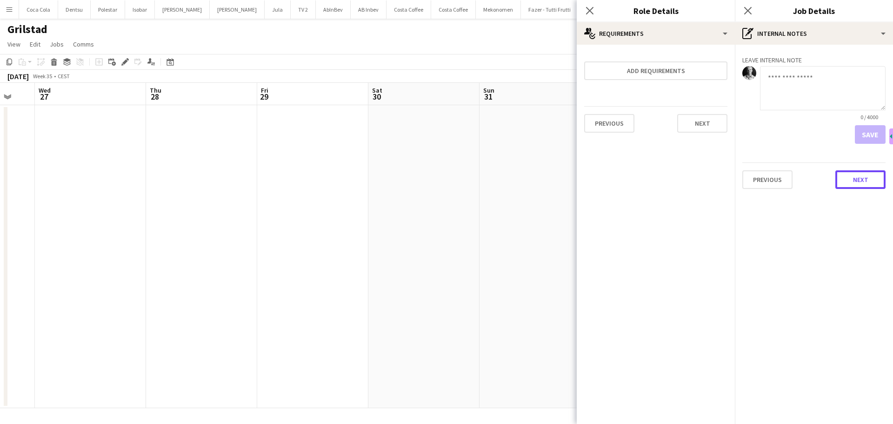
click at [856, 180] on button "Next" at bounding box center [860, 179] width 50 height 19
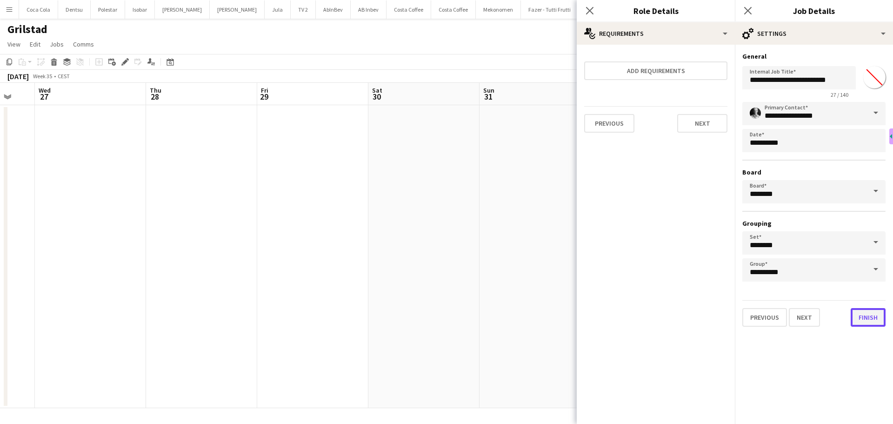
click at [879, 323] on button "Finish" at bounding box center [868, 317] width 35 height 19
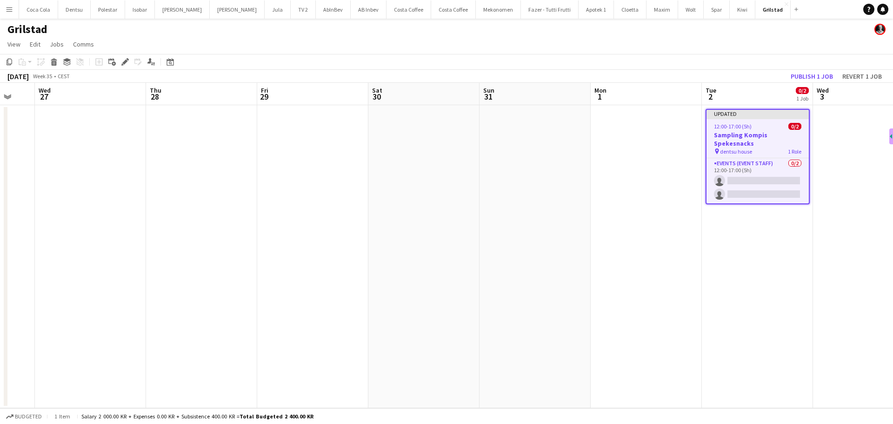
click at [572, 227] on app-date-cell at bounding box center [534, 256] width 111 height 303
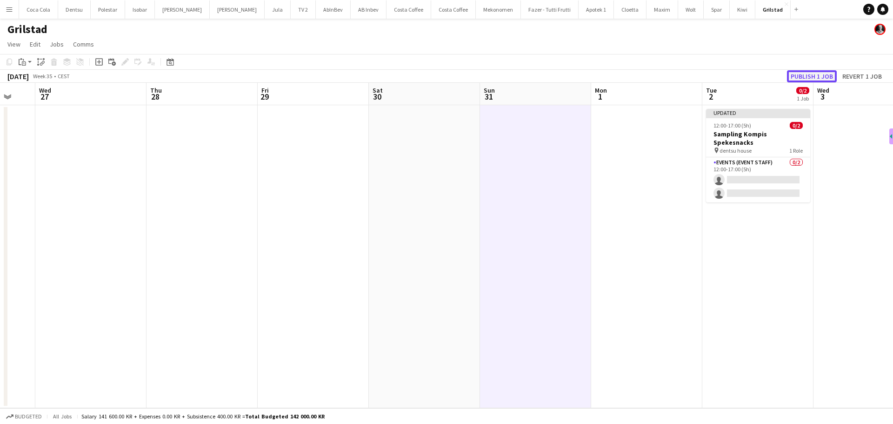
click at [810, 75] on button "Publish 1 job" at bounding box center [812, 76] width 50 height 12
